Goal: Check status: Check status

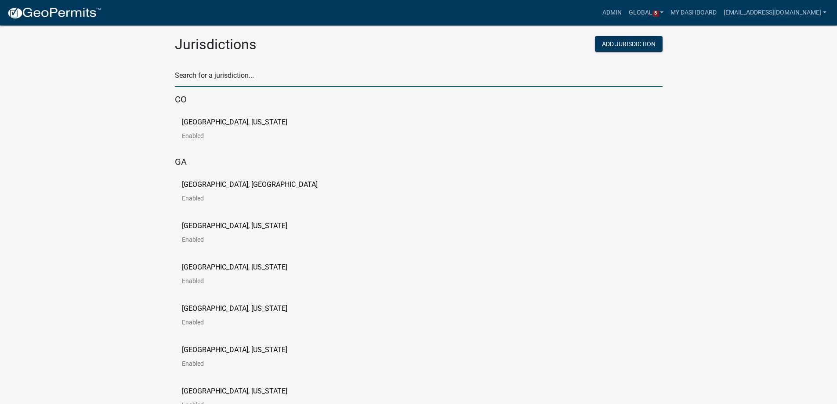
click at [234, 78] on input "text" at bounding box center [419, 78] width 488 height 18
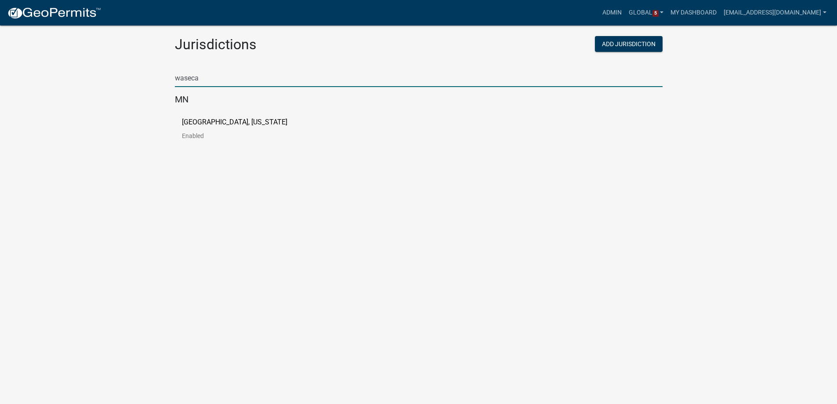
type input "waseca"
click at [224, 121] on p "[GEOGRAPHIC_DATA], [US_STATE]" at bounding box center [235, 122] width 106 height 7
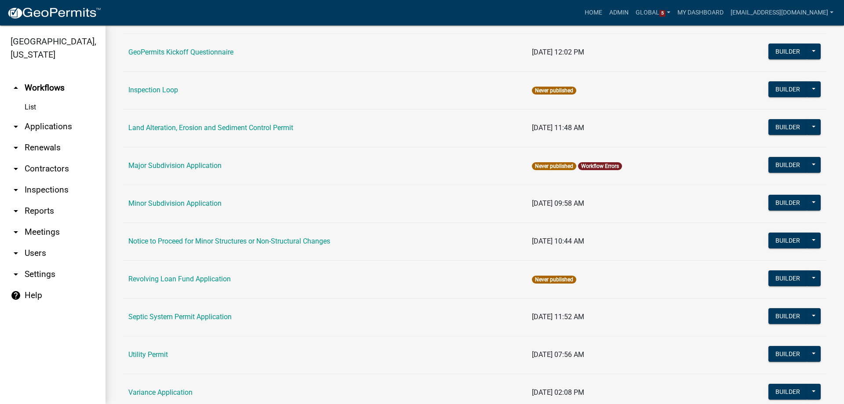
scroll to position [440, 0]
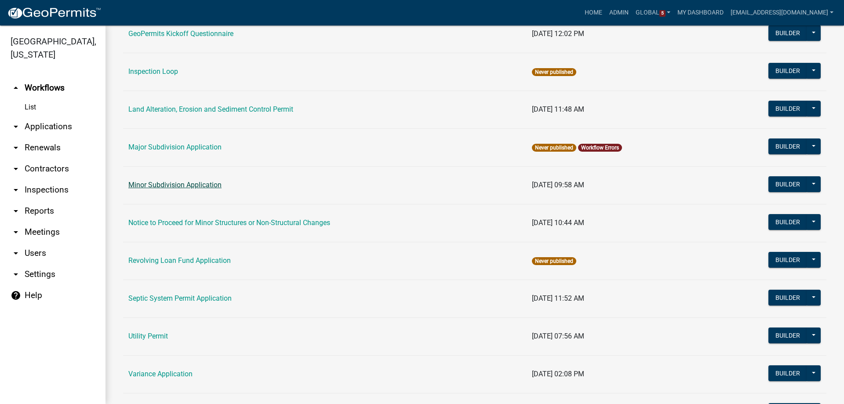
click at [165, 186] on link "Minor Subdivision Application" at bounding box center [174, 185] width 93 height 8
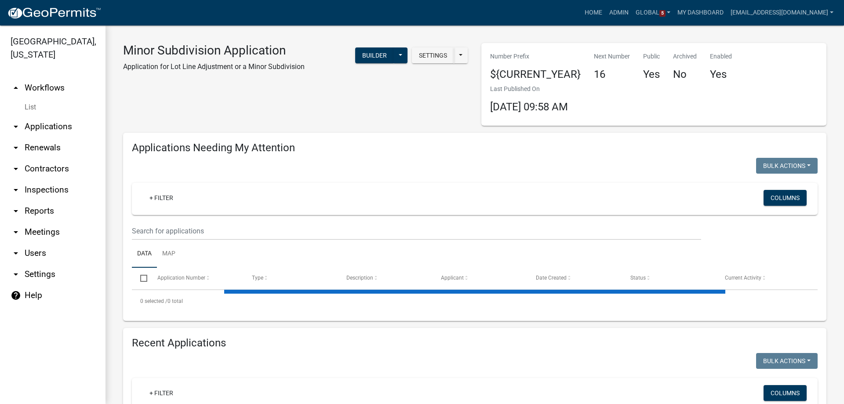
select select "3: 100"
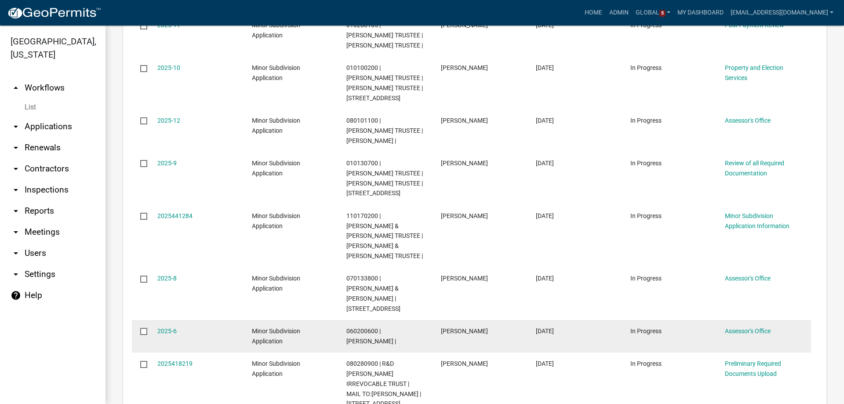
scroll to position [528, 0]
click at [167, 325] on link "2025-6" at bounding box center [166, 328] width 19 height 7
